Goal: Information Seeking & Learning: Learn about a topic

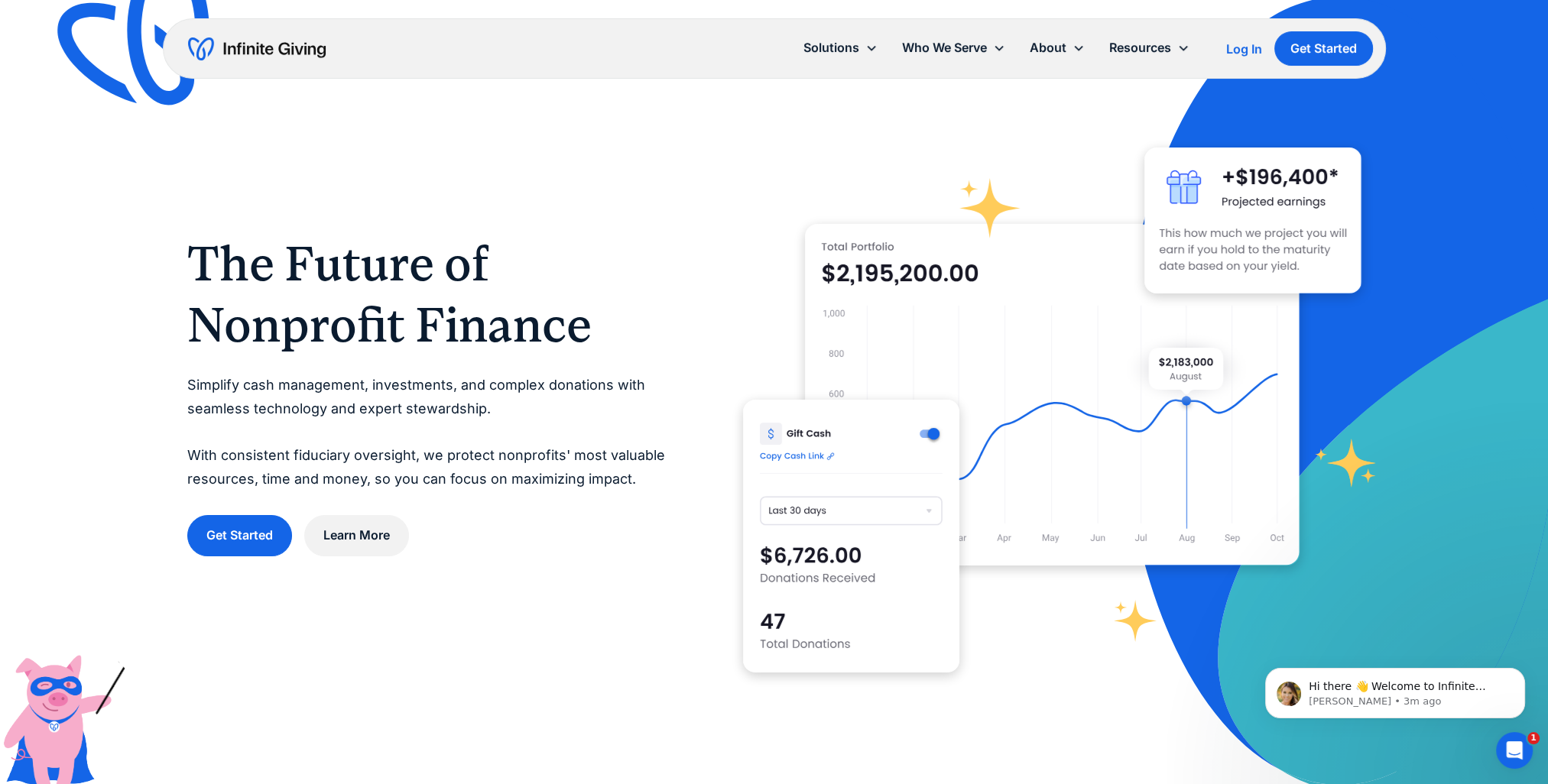
click at [261, 44] on img "home" at bounding box center [257, 48] width 138 height 24
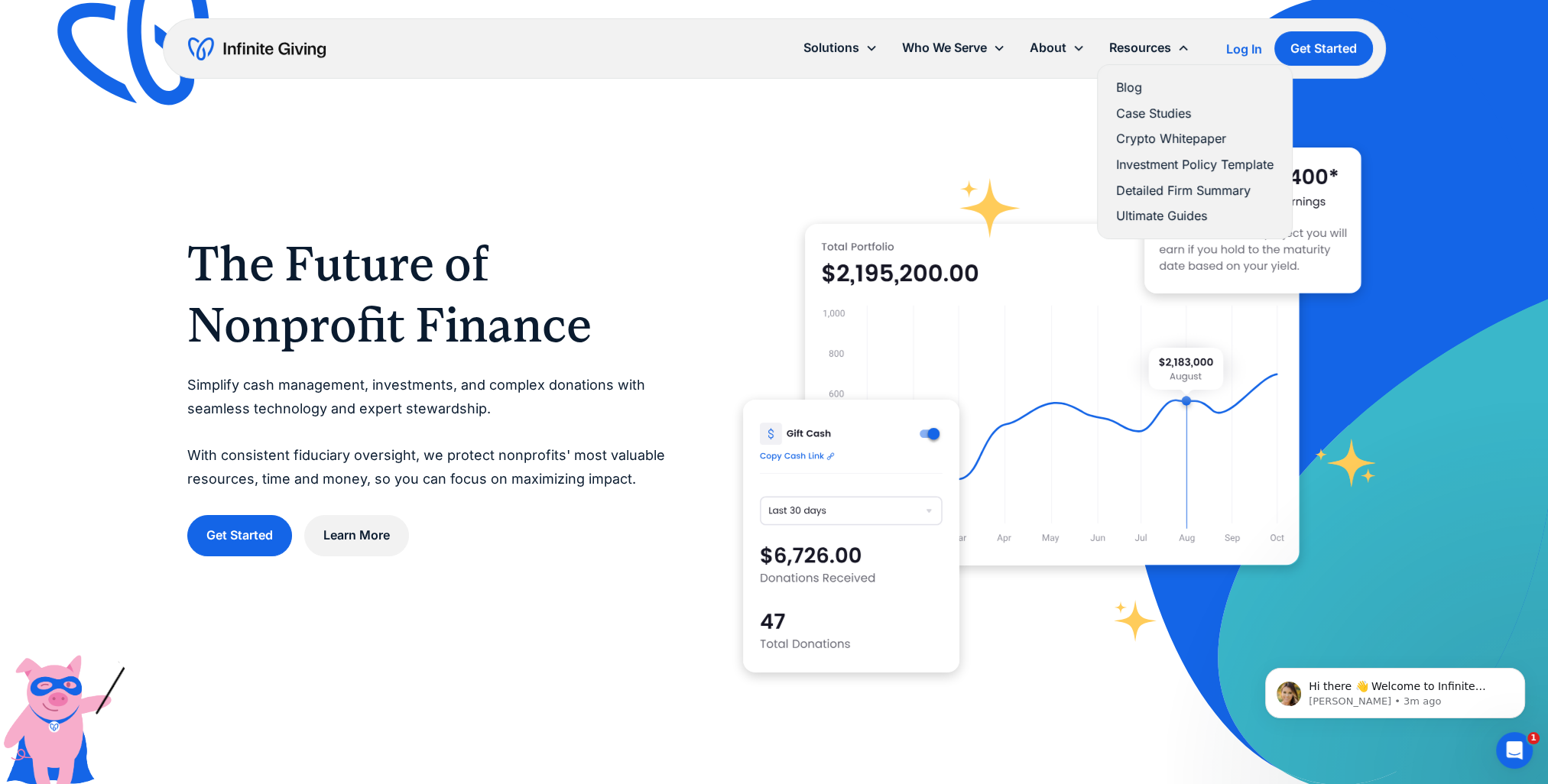
click at [1133, 89] on link "Blog" at bounding box center [1195, 87] width 158 height 21
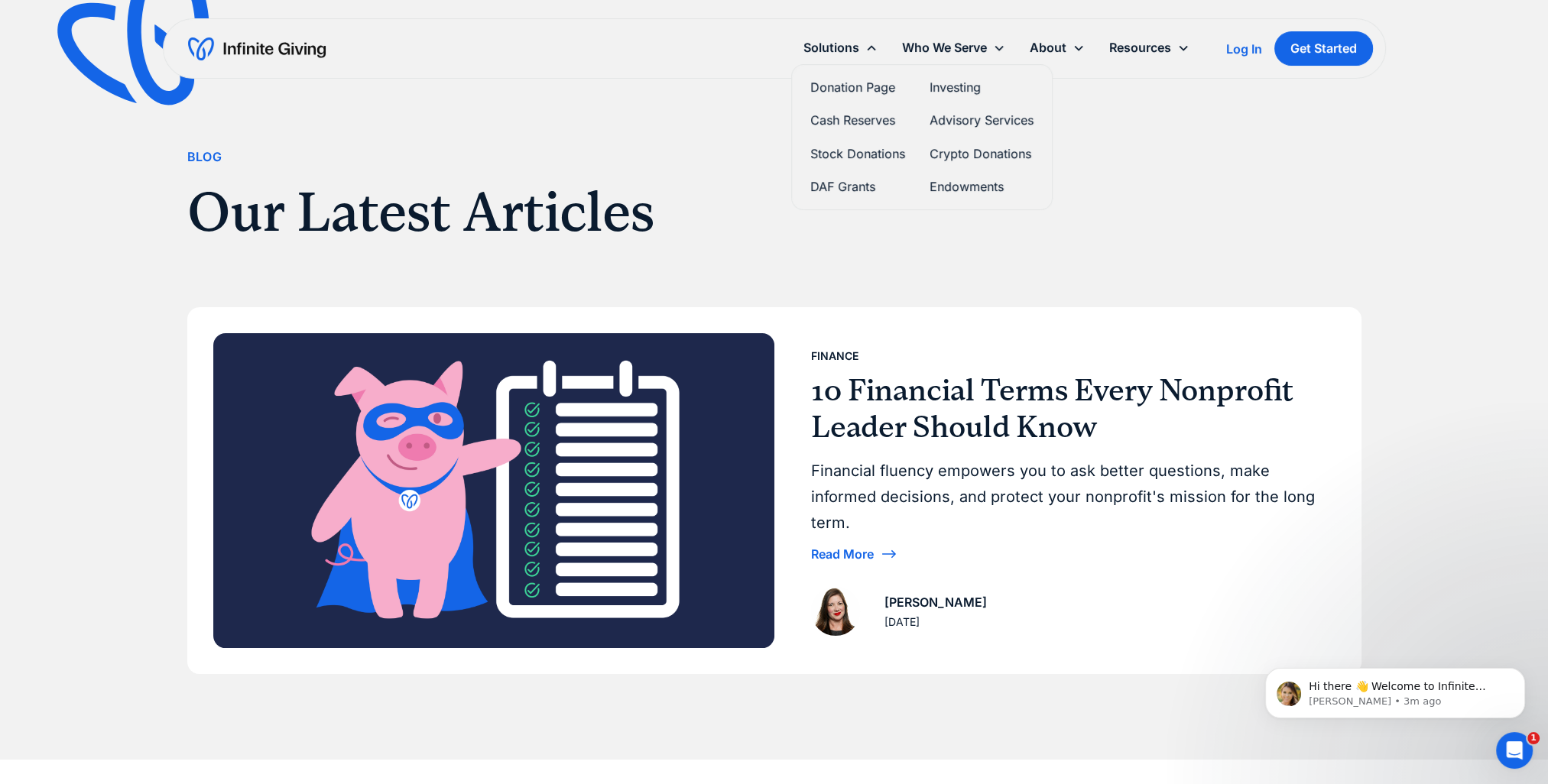
click at [969, 86] on link "Investing" at bounding box center [981, 87] width 104 height 21
